Goal: Find specific page/section: Find specific page/section

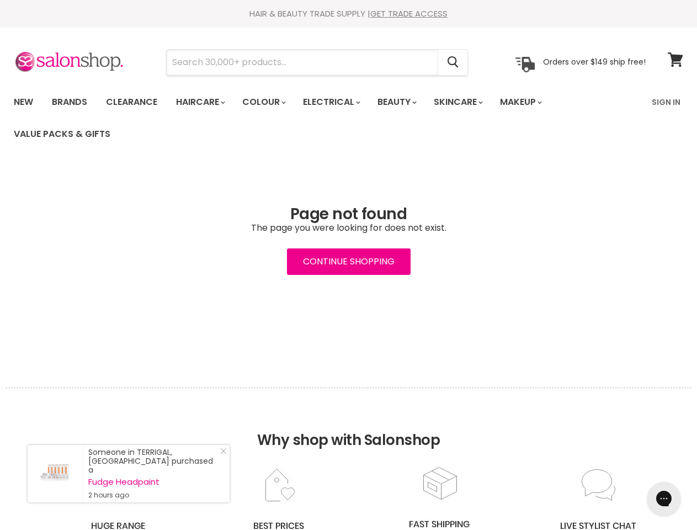
click at [303, 62] on input "Search" at bounding box center [303, 62] width 272 height 25
click at [454, 62] on icon "Search" at bounding box center [453, 63] width 11 height 12
click at [204, 102] on link "Haircare" at bounding box center [200, 102] width 64 height 23
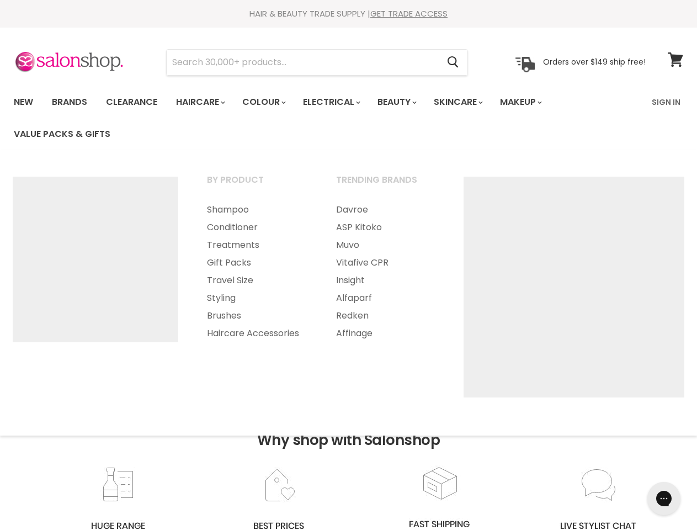
click at [270, 102] on link "Colour" at bounding box center [263, 102] width 58 height 23
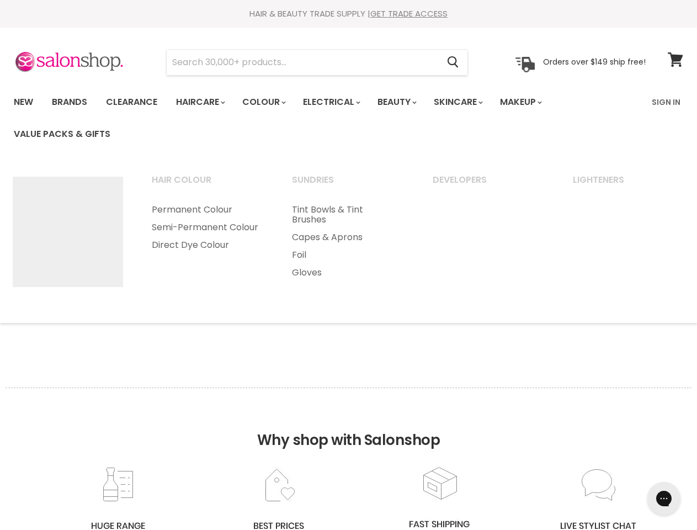
click at [339, 102] on link "Electrical" at bounding box center [331, 102] width 72 height 23
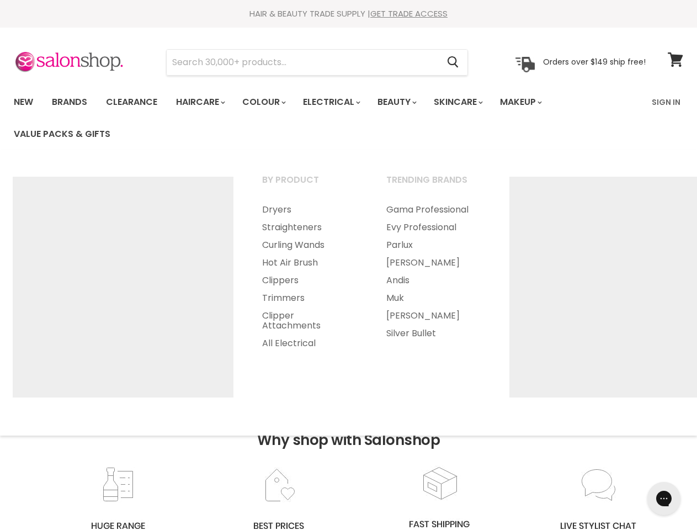
click at [406, 102] on link "Beauty" at bounding box center [396, 102] width 54 height 23
